Goal: Task Accomplishment & Management: Complete application form

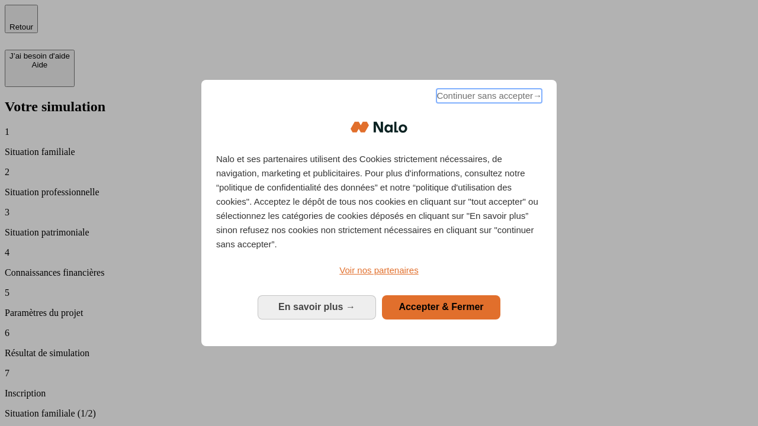
click at [488, 98] on span "Continuer sans accepter →" at bounding box center [488, 96] width 105 height 14
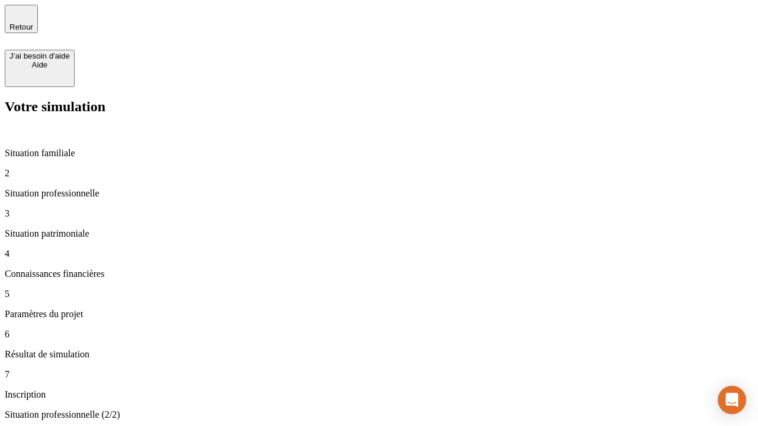
type input "30 000"
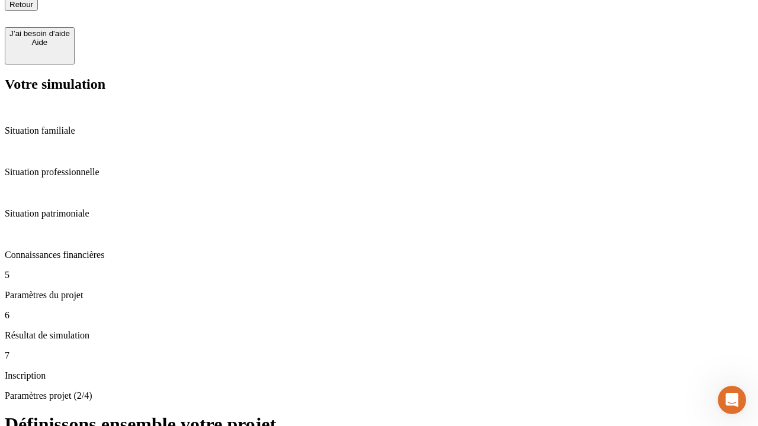
scroll to position [12, 0]
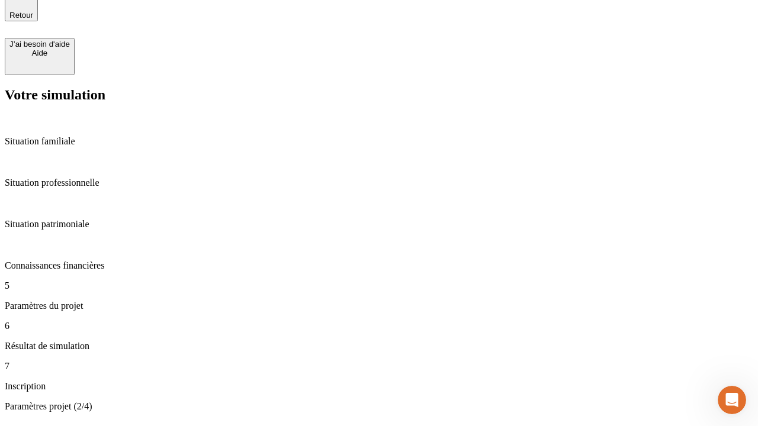
type input "25"
type input "1 000"
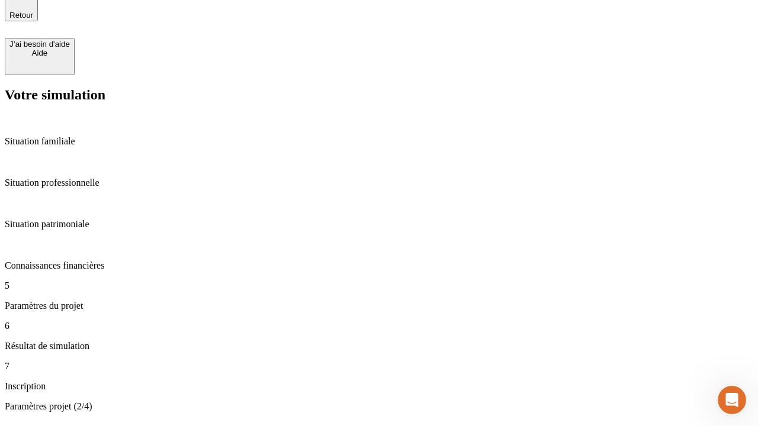
type input "640"
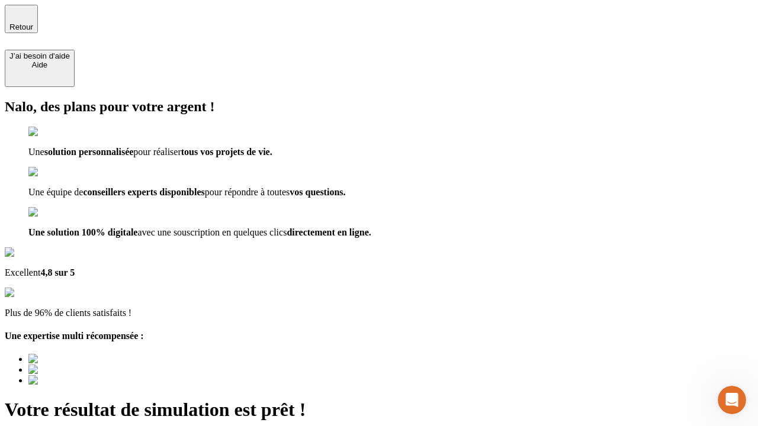
type input "[EMAIL_ADDRESS][PERSON_NAME][DOMAIN_NAME]"
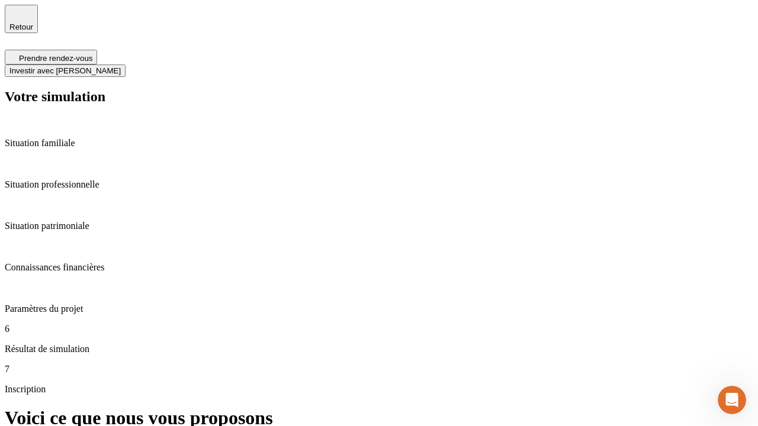
click at [121, 66] on span "Investir avec [PERSON_NAME]" at bounding box center [64, 70] width 111 height 9
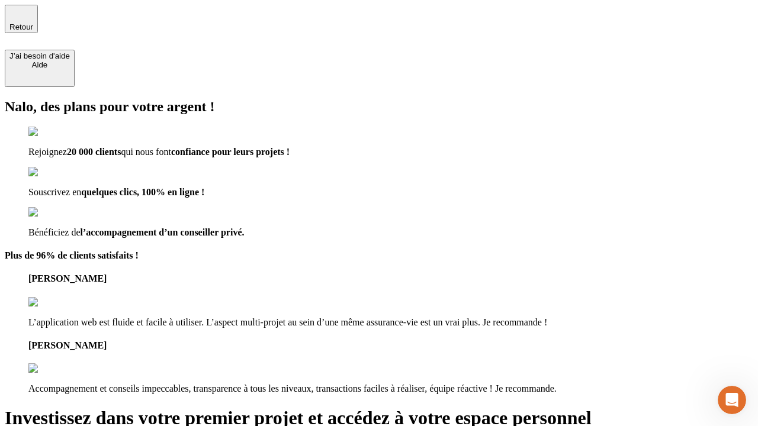
type input "[PERSON_NAME][EMAIL_ADDRESS][DOMAIN_NAME]"
